Goal: Task Accomplishment & Management: Complete application form

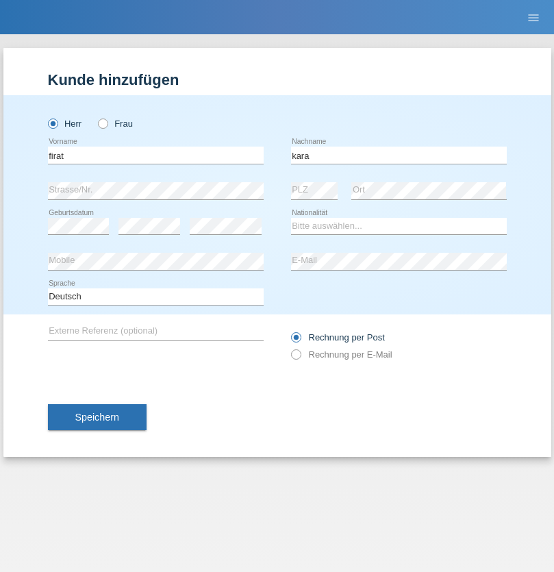
type input "kara"
select select "CH"
radio input "true"
click at [155, 155] on input "text" at bounding box center [156, 155] width 216 height 17
type input "Sabrina"
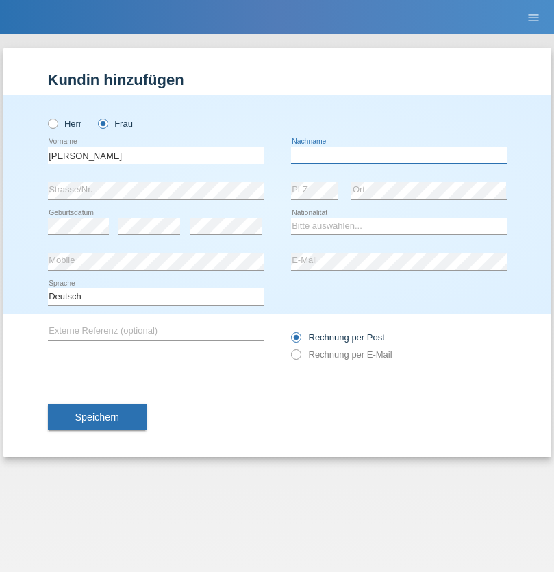
click at [399, 155] on input "text" at bounding box center [399, 155] width 216 height 17
type input "Santos"
select select "PT"
select select "C"
select select "05"
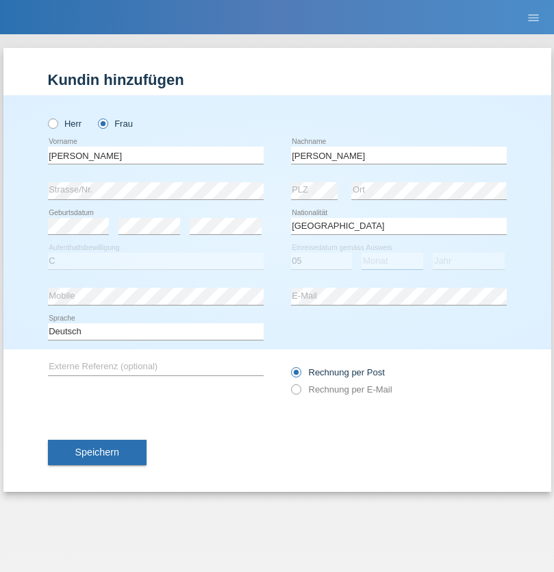
select select "12"
select select "2000"
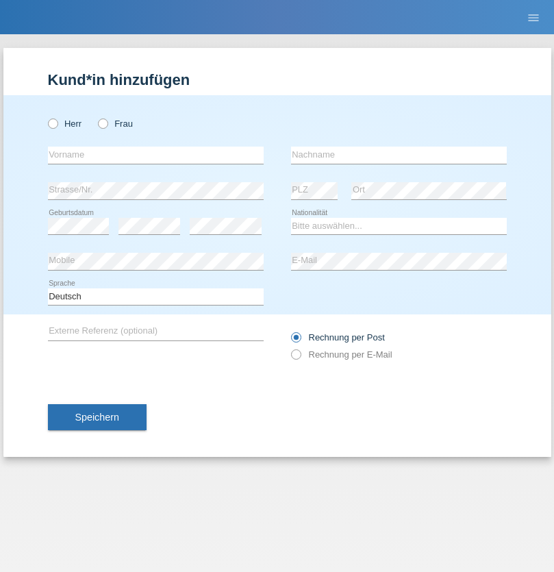
radio input "true"
click at [155, 155] on input "text" at bounding box center [156, 155] width 216 height 17
type input "Anett"
click at [399, 155] on input "text" at bounding box center [399, 155] width 216 height 17
type input "Tanner"
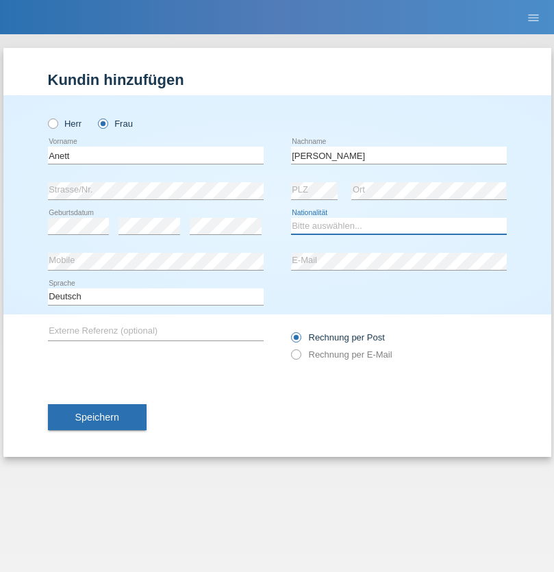
select select "HU"
select select "C"
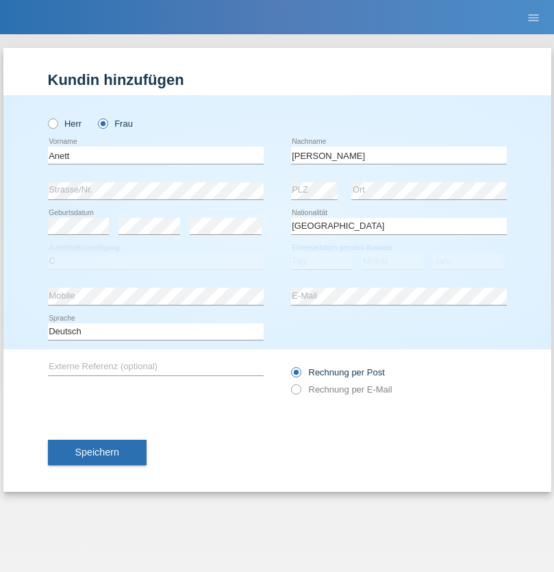
select select "04"
select select "09"
select select "2021"
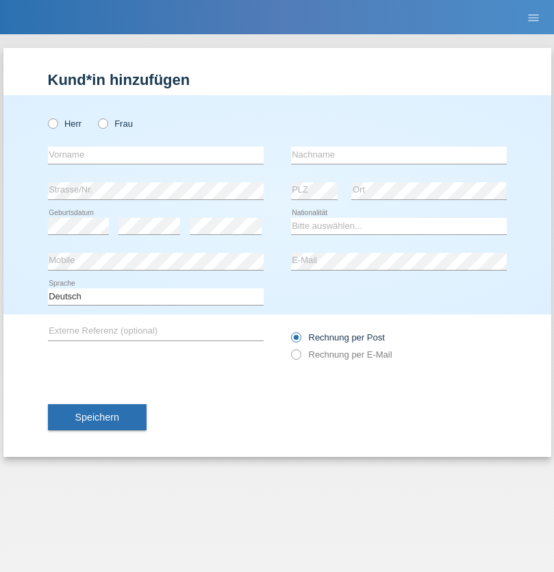
radio input "true"
click at [155, 155] on input "text" at bounding box center [156, 155] width 216 height 17
type input "Tanja"
click at [399, 155] on input "text" at bounding box center [399, 155] width 216 height 17
type input "Hirsiger"
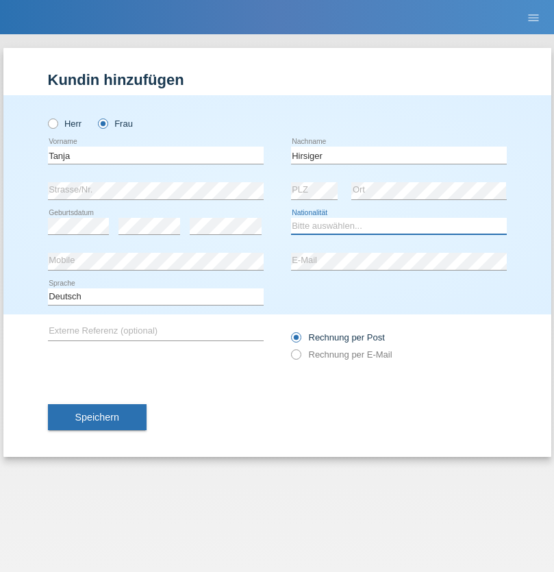
select select "CH"
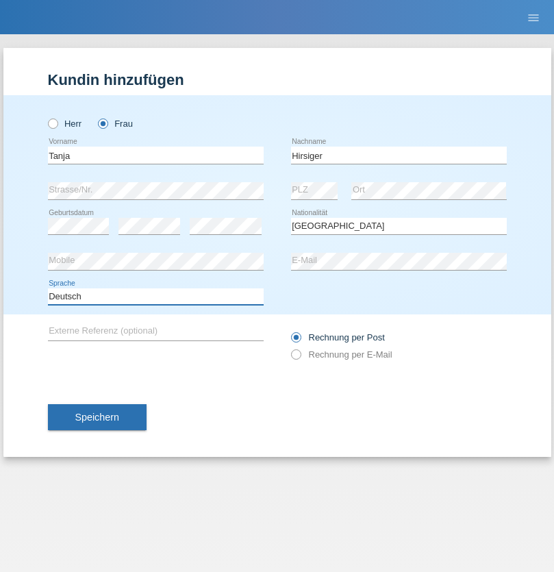
select select "en"
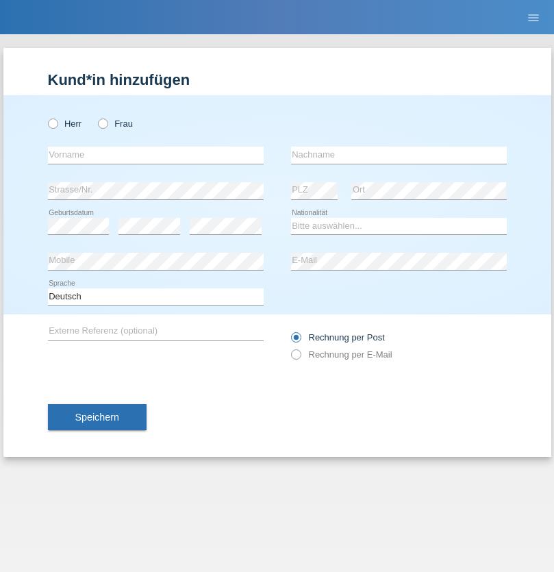
radio input "true"
click at [155, 155] on input "text" at bounding box center [156, 155] width 216 height 17
type input "Ketty"
click at [399, 155] on input "text" at bounding box center [399, 155] width 216 height 17
type input "Kalupnath"
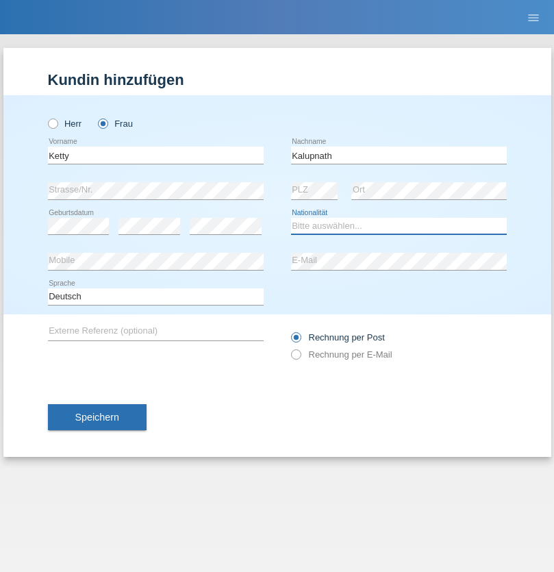
select select "CH"
